Goal: Check status: Check status

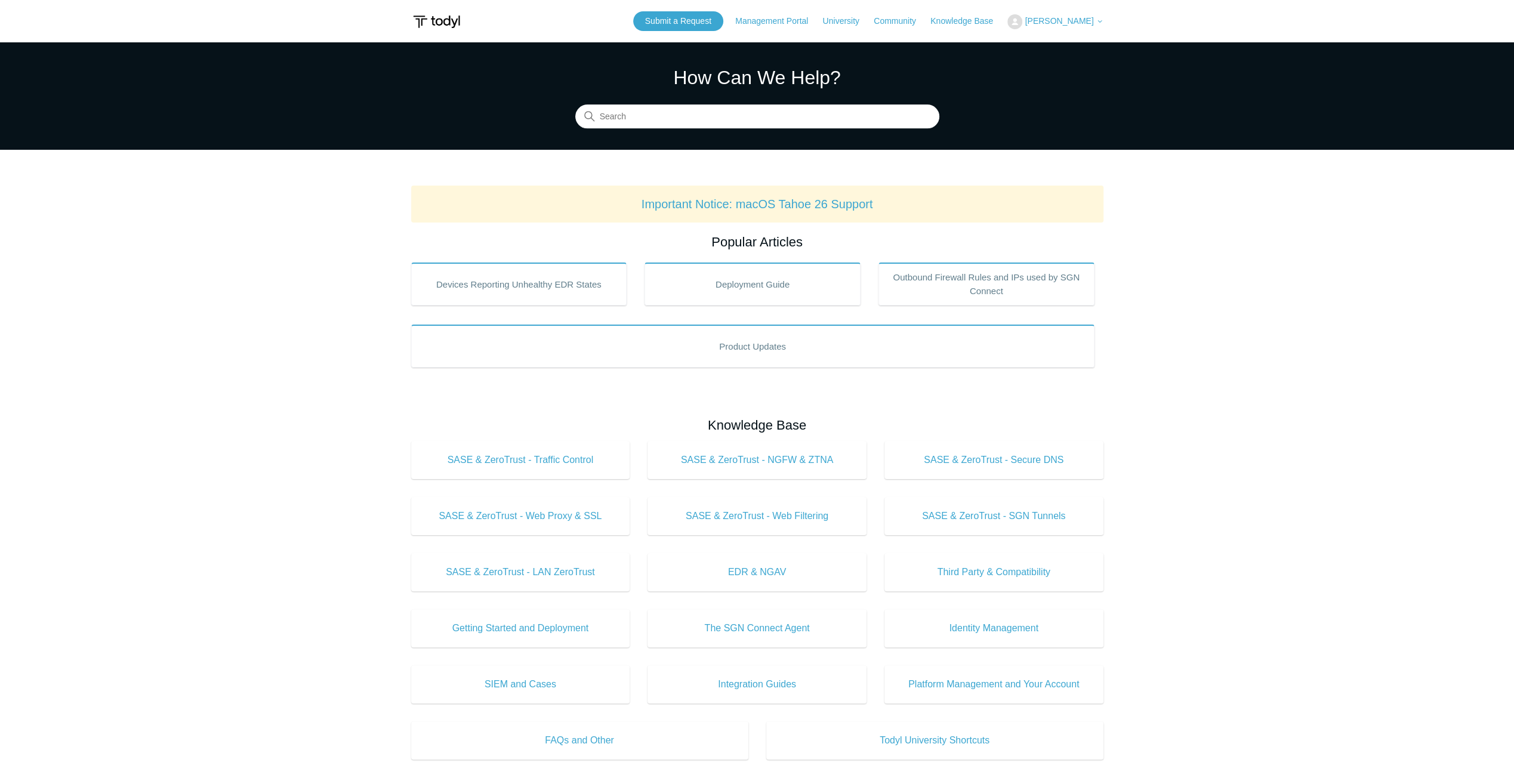
click at [1043, 23] on span "[PERSON_NAME]" at bounding box center [1059, 20] width 69 height 10
click at [1042, 53] on link "My Support Requests" at bounding box center [1066, 47] width 116 height 21
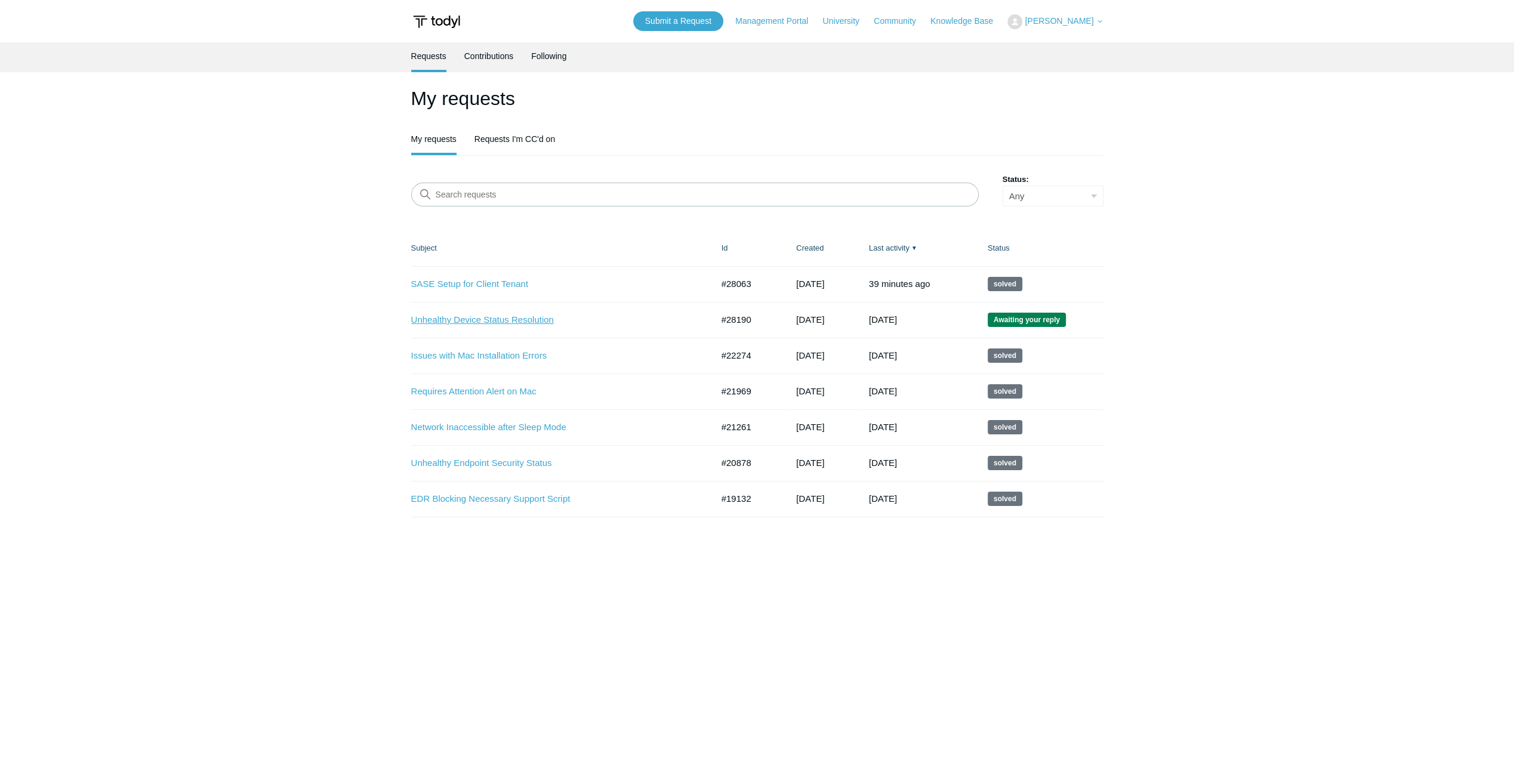
click at [493, 314] on link "Unhealthy Device Status Resolution" at bounding box center [553, 320] width 283 height 14
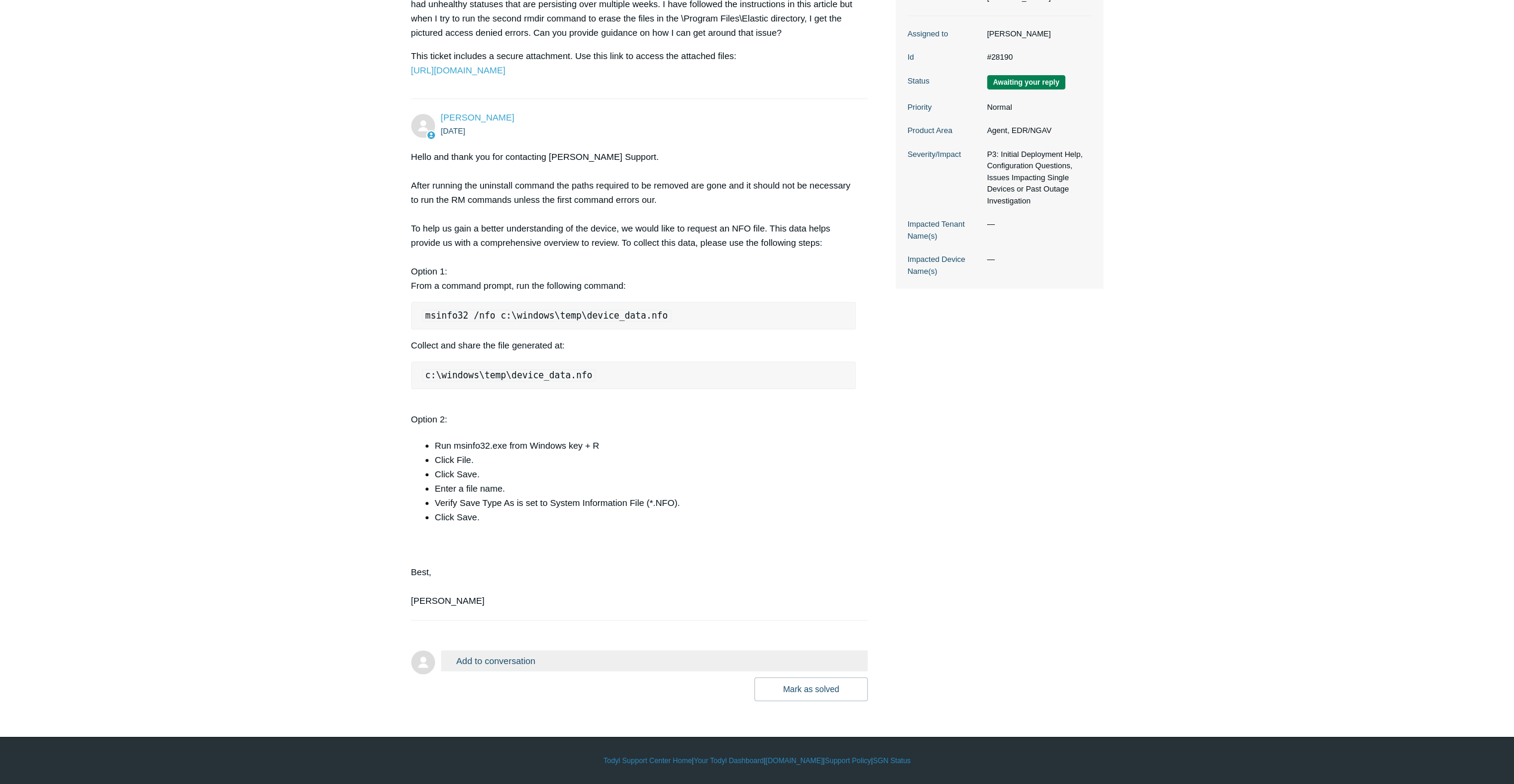
scroll to position [299, 0]
click at [698, 154] on div "Hello and thank you for contacting Todyl Support. After running the uninstall c…" at bounding box center [634, 379] width 445 height 458
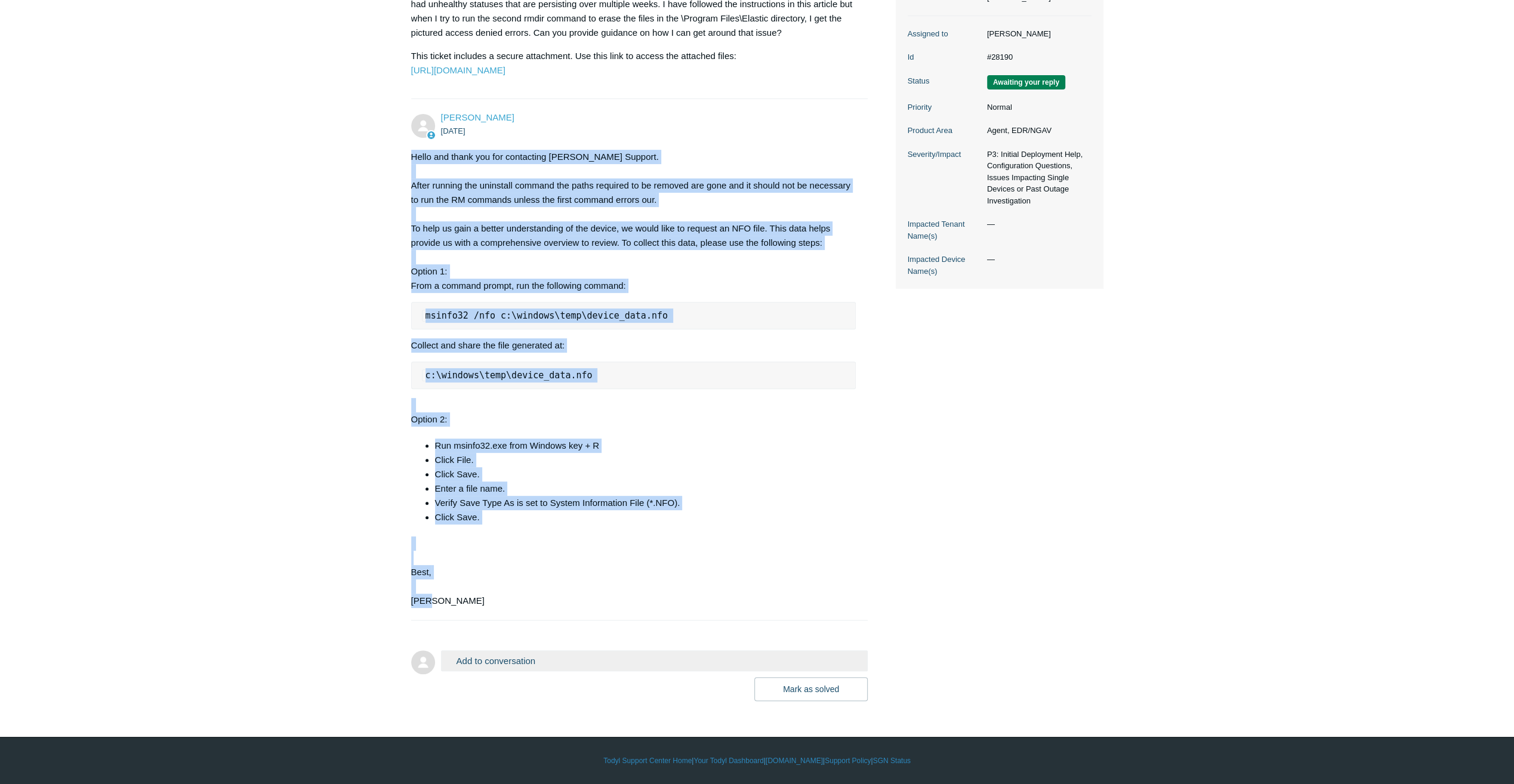
drag, startPoint x: 449, startPoint y: 604, endPoint x: 407, endPoint y: 154, distance: 452.0
click at [407, 154] on main "Requests Contributions Following Todyl Support Center My activities Unhealthy D…" at bounding box center [757, 235] width 1514 height 931
drag, startPoint x: 407, startPoint y: 154, endPoint x: 428, endPoint y: 163, distance: 22.8
copy div "Hello and thank you for contacting Todyl Support. After running the uninstall c…"
